Goal: Obtain resource: Download file/media

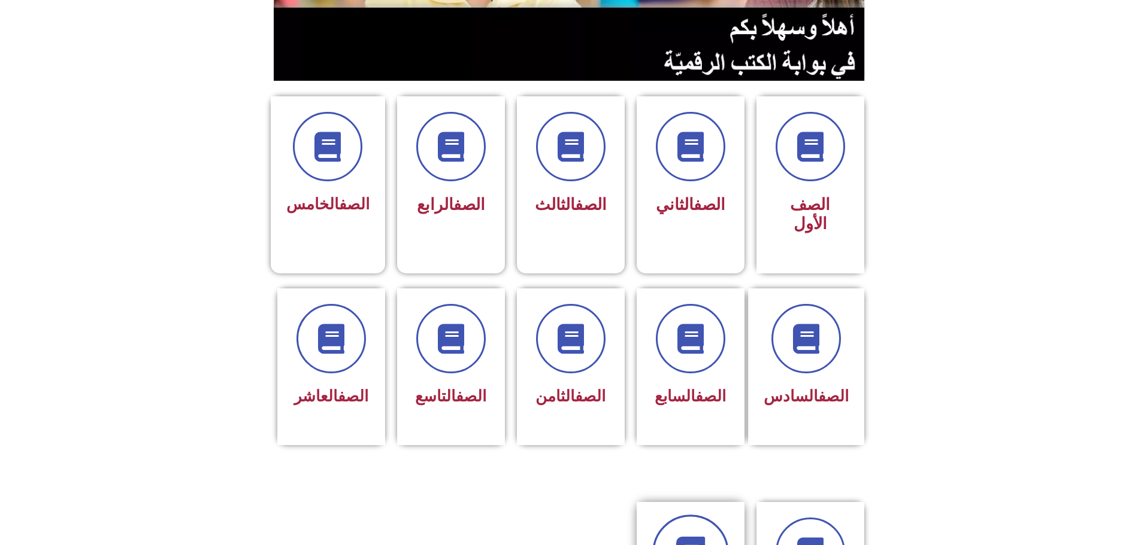
scroll to position [299, 0]
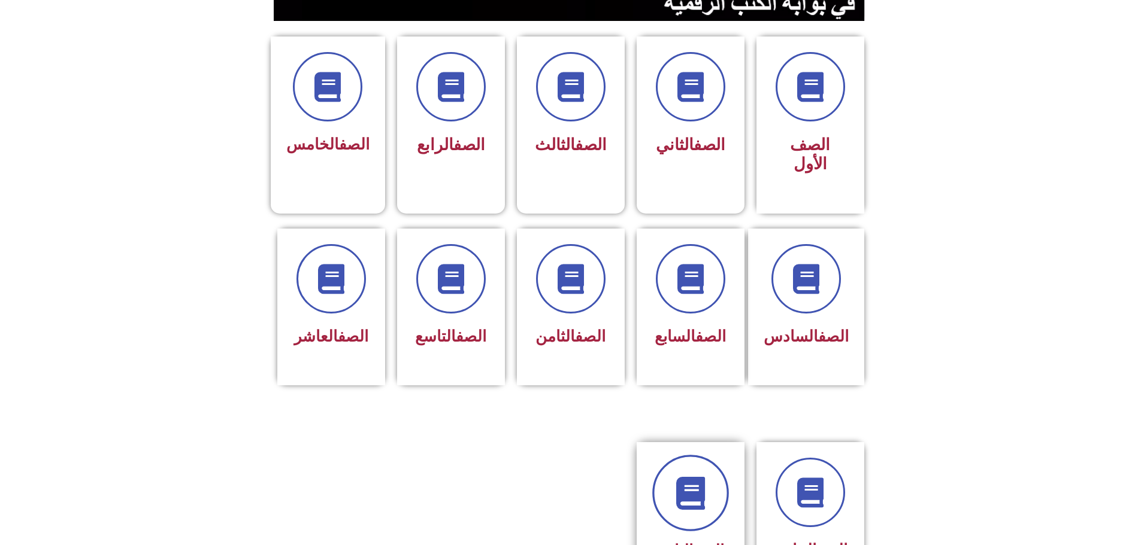
click at [547, 344] on icon at bounding box center [690, 493] width 33 height 33
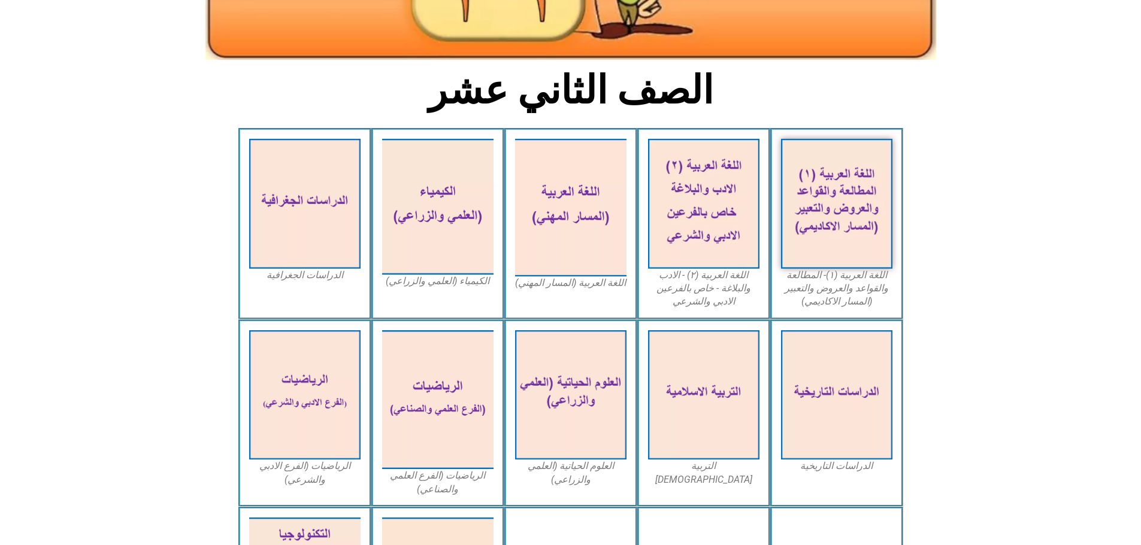
scroll to position [359, 0]
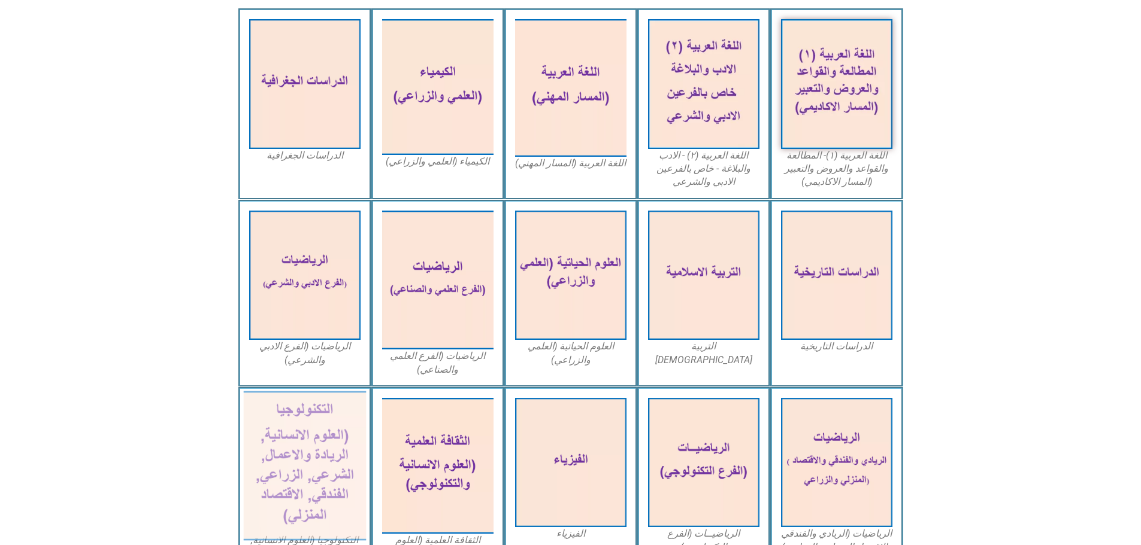
click at [308, 422] on img at bounding box center [304, 467] width 123 height 150
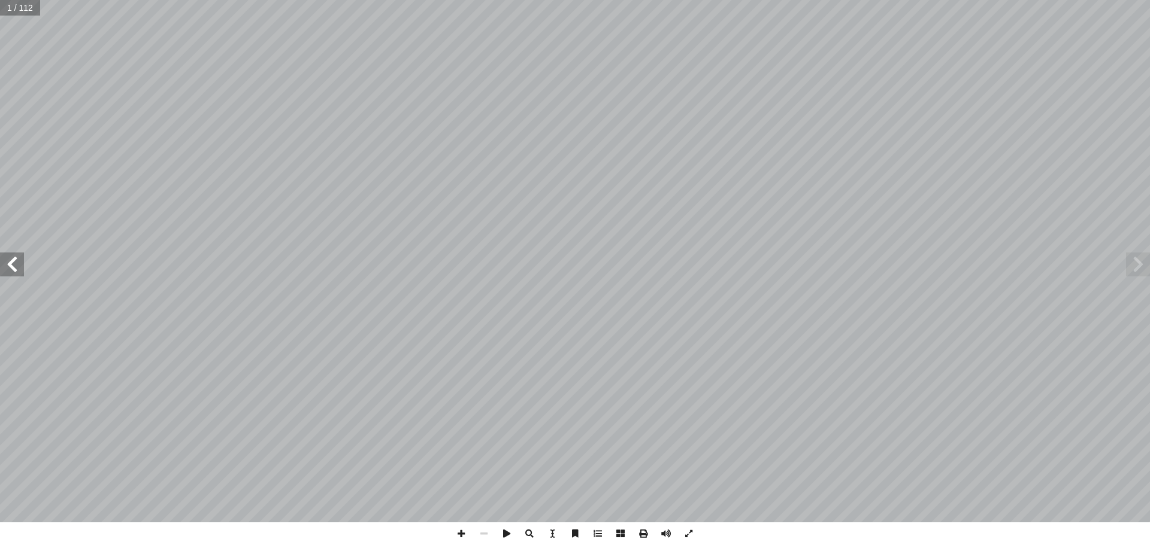
click at [14, 268] on span at bounding box center [12, 265] width 24 height 24
click at [14, 265] on span at bounding box center [12, 265] width 24 height 24
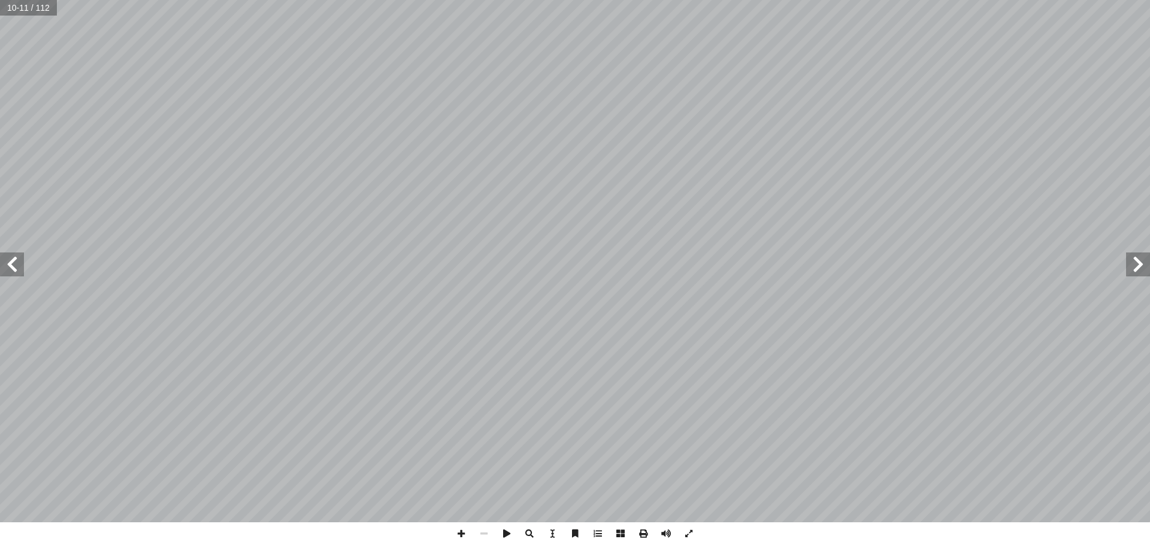
click at [13, 265] on span at bounding box center [12, 265] width 24 height 24
click at [13, 264] on span at bounding box center [12, 265] width 24 height 24
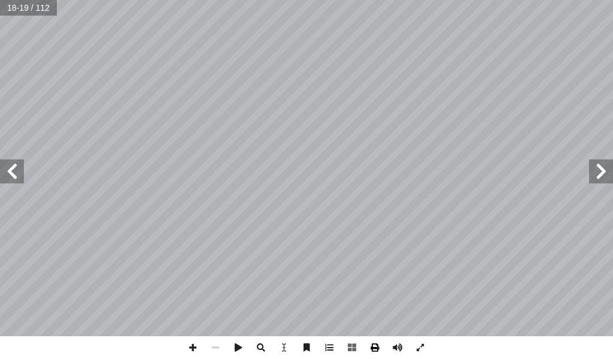
click at [376, 347] on span at bounding box center [374, 347] width 23 height 23
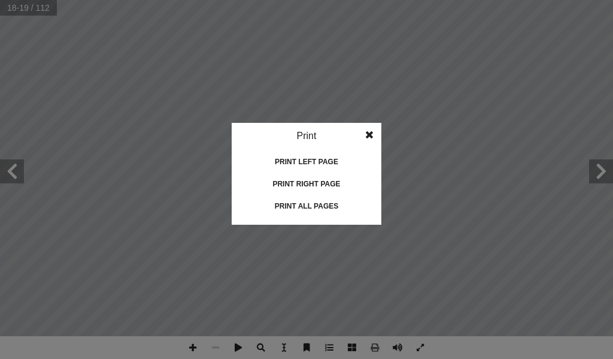
click at [292, 203] on div "Print all pages" at bounding box center [307, 205] width 120 height 19
